Goal: Information Seeking & Learning: Learn about a topic

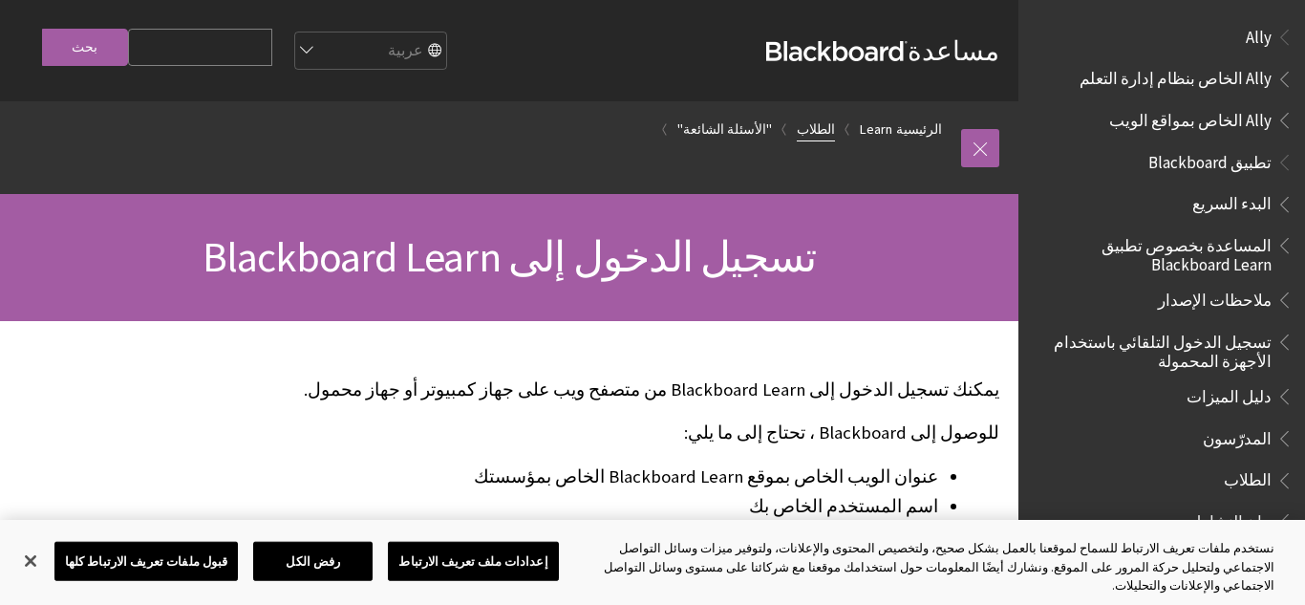
click at [820, 129] on link "الطلاب" at bounding box center [816, 129] width 38 height 24
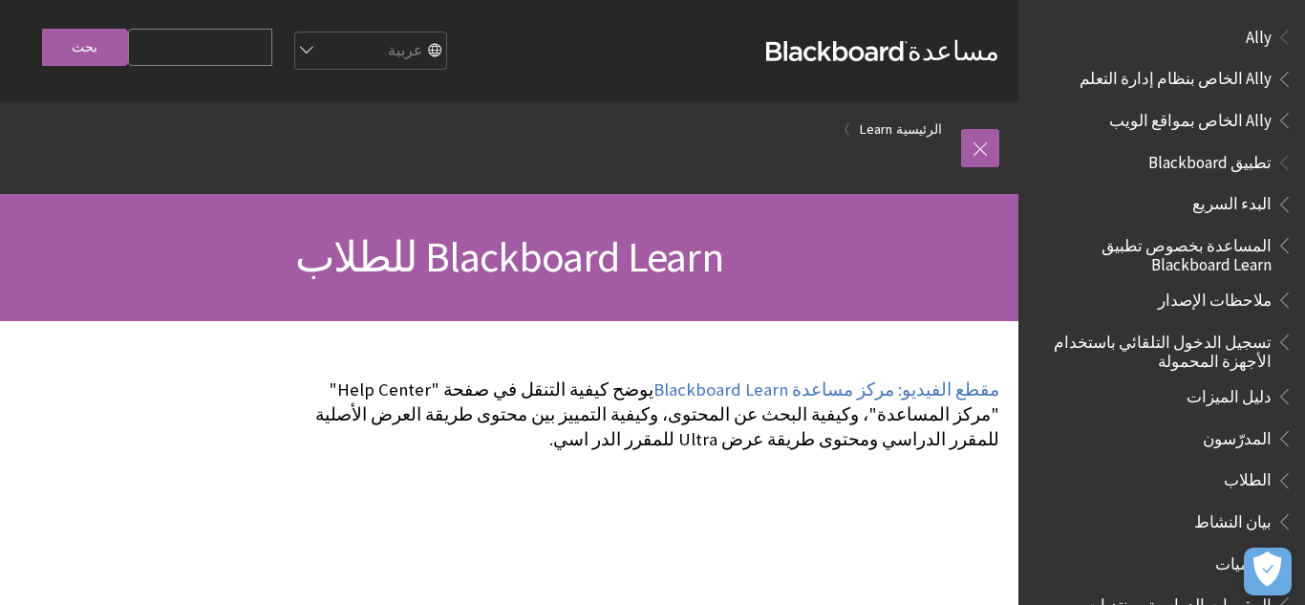
click at [1244, 472] on span "الطلاب" at bounding box center [1248, 477] width 48 height 26
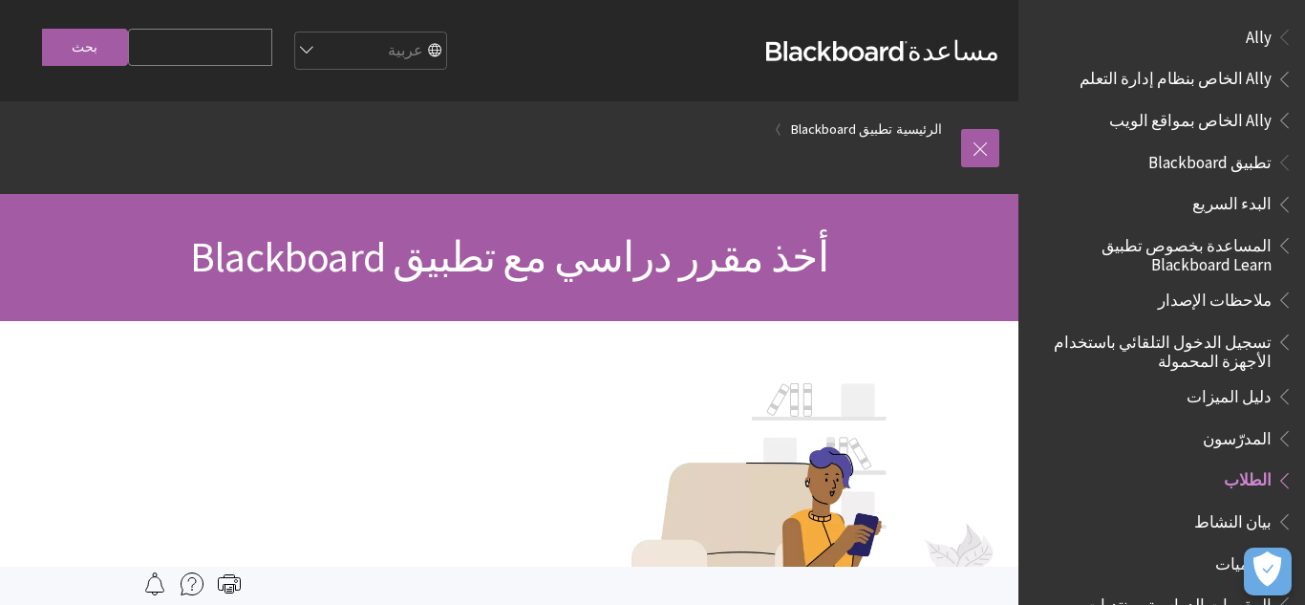
scroll to position [436, 0]
